Goal: Task Accomplishment & Management: Manage account settings

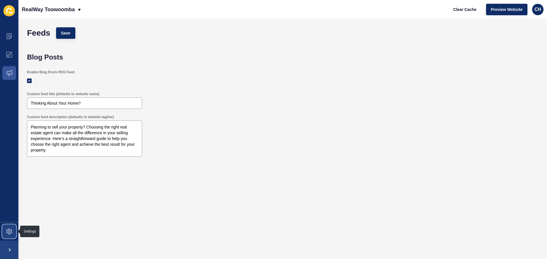
click at [10, 233] on icon at bounding box center [9, 232] width 6 height 6
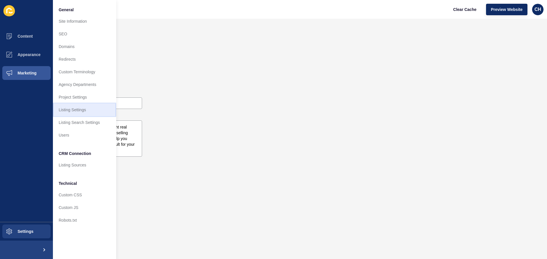
click at [74, 112] on link "Listing Settings" at bounding box center [84, 109] width 63 height 13
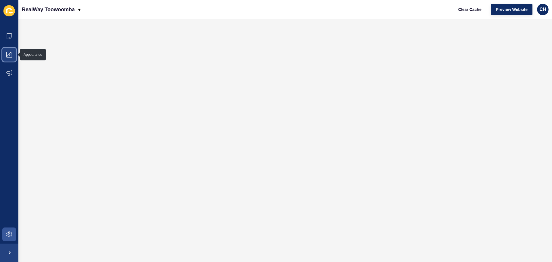
click at [13, 53] on span at bounding box center [9, 54] width 18 height 18
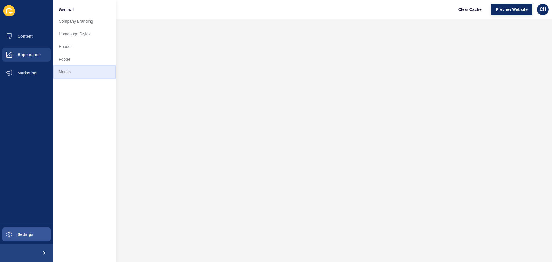
click at [67, 71] on link "Menus" at bounding box center [84, 72] width 63 height 13
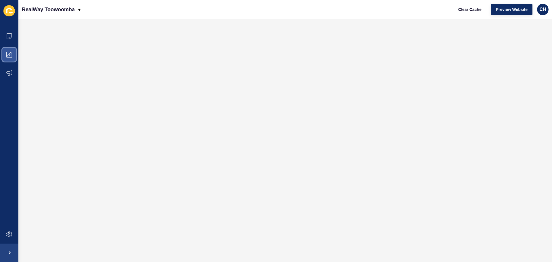
click at [7, 55] on icon at bounding box center [9, 55] width 6 height 6
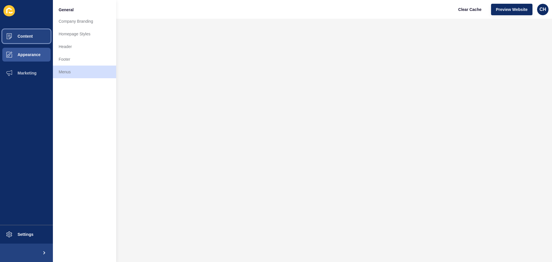
click at [29, 40] on button "Content" at bounding box center [26, 36] width 53 height 18
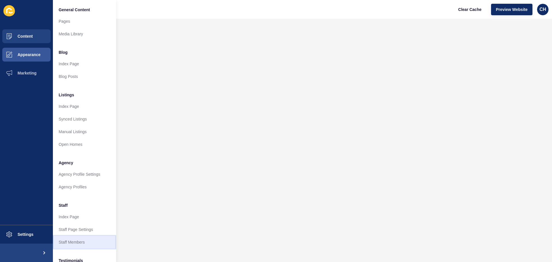
click at [70, 240] on link "Staff Members" at bounding box center [84, 242] width 63 height 13
